Goal: Information Seeking & Learning: Learn about a topic

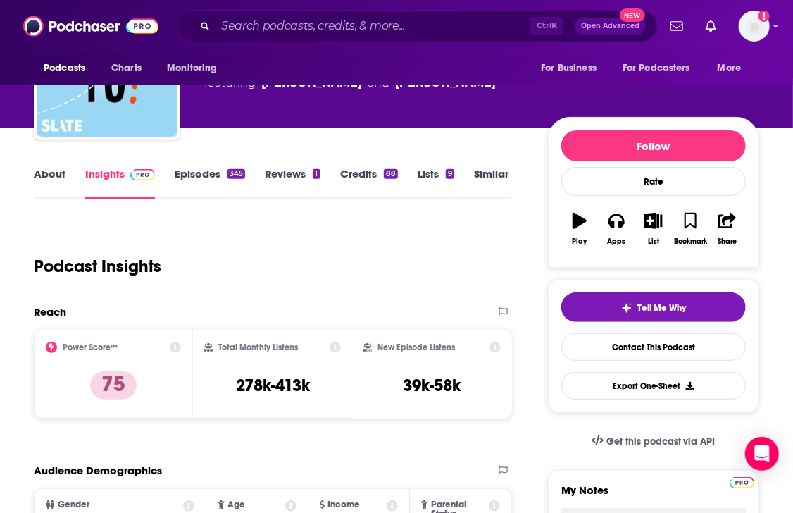
scroll to position [161, 0]
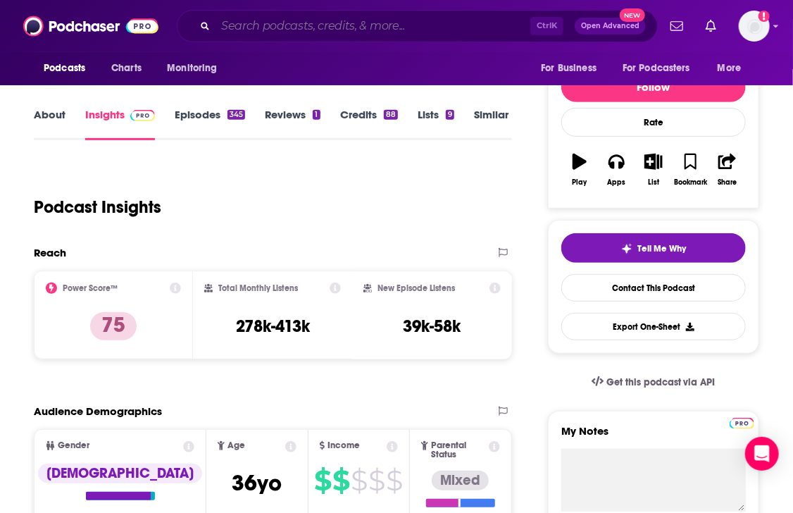
click at [351, 33] on input "Search podcasts, credits, & more..." at bounding box center [373, 26] width 315 height 23
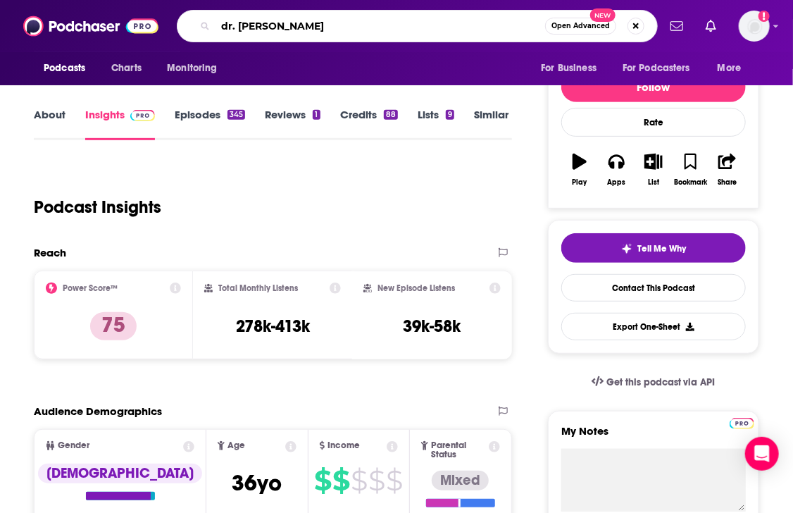
type input "dr. phil podcast"
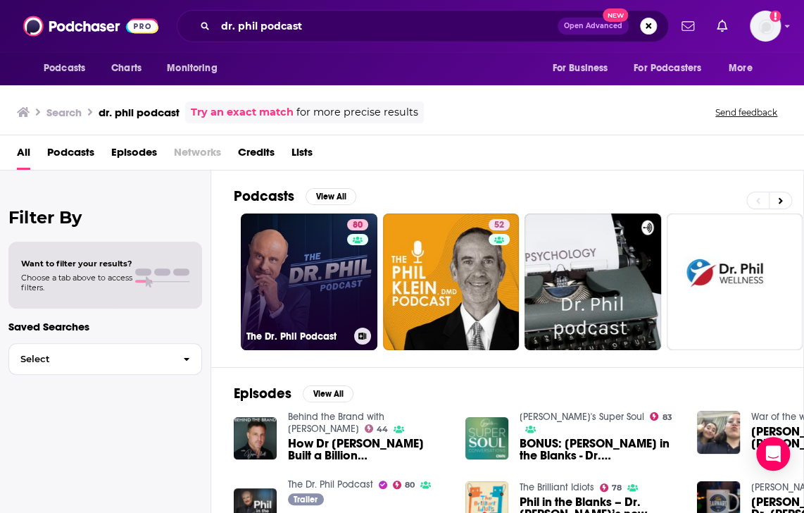
click at [318, 247] on link "80 The Dr. Phil Podcast" at bounding box center [309, 281] width 137 height 137
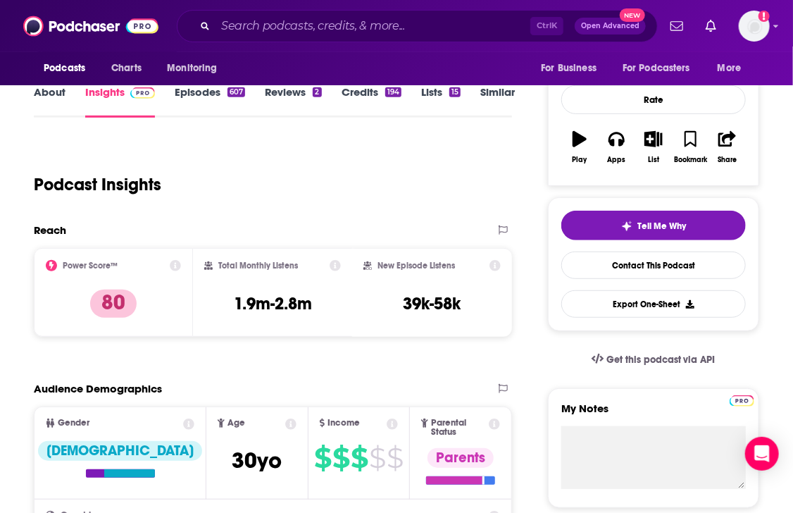
scroll to position [185, 0]
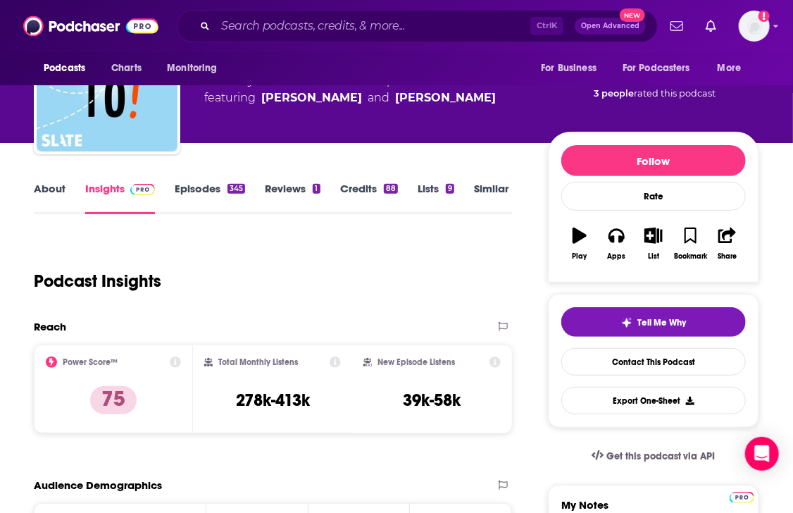
scroll to position [137, 0]
